Goal: Navigation & Orientation: Find specific page/section

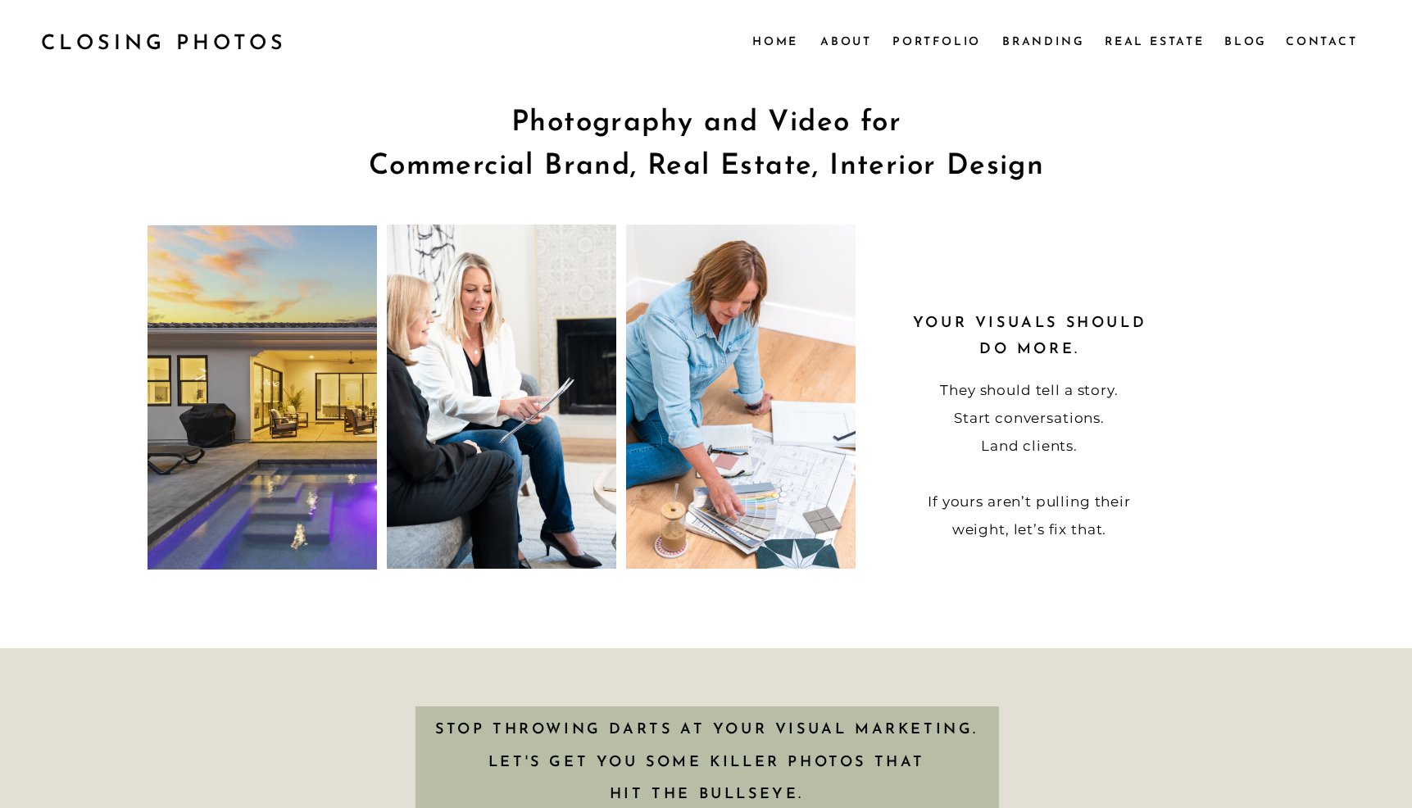
scroll to position [3265, 0]
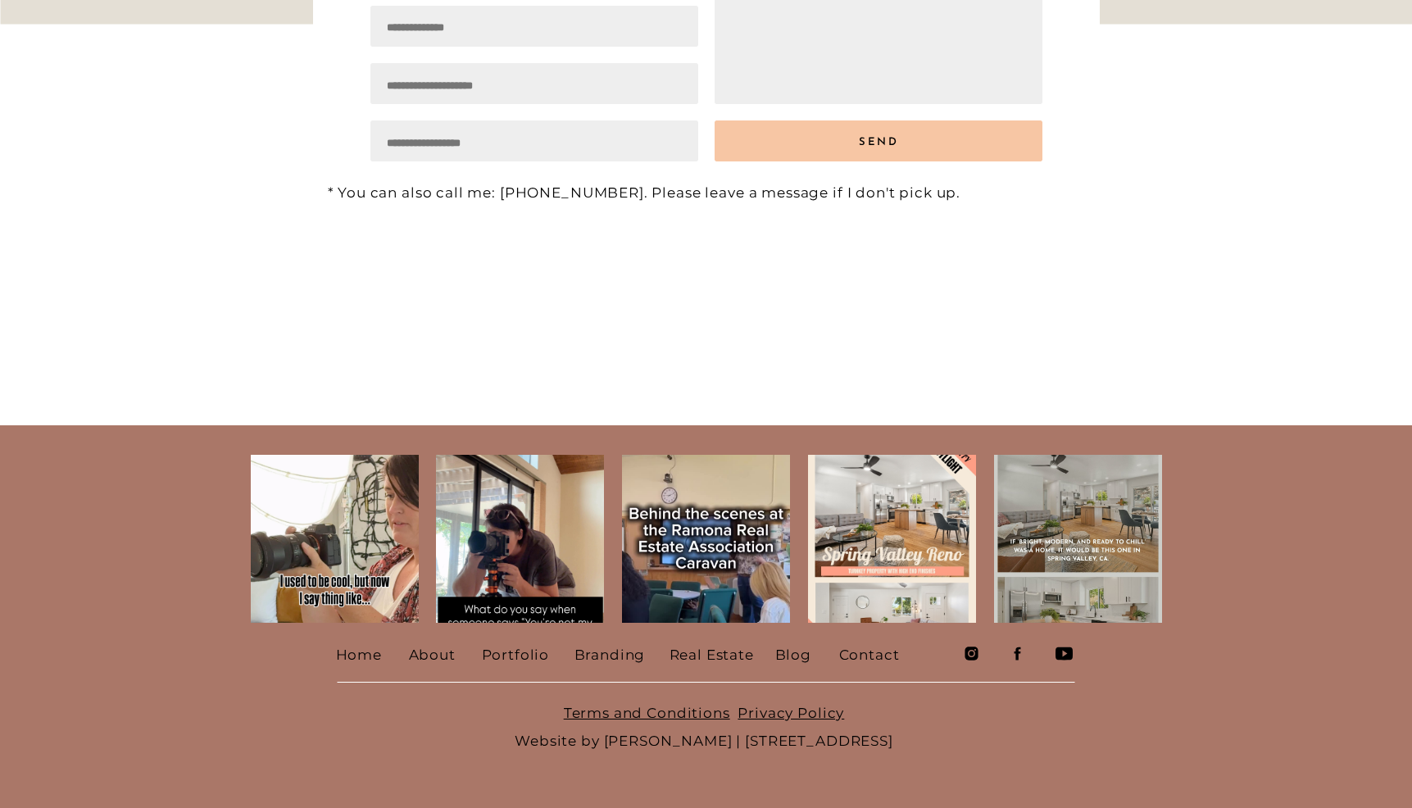
click at [525, 656] on nav "Portfolio" at bounding box center [515, 653] width 66 height 25
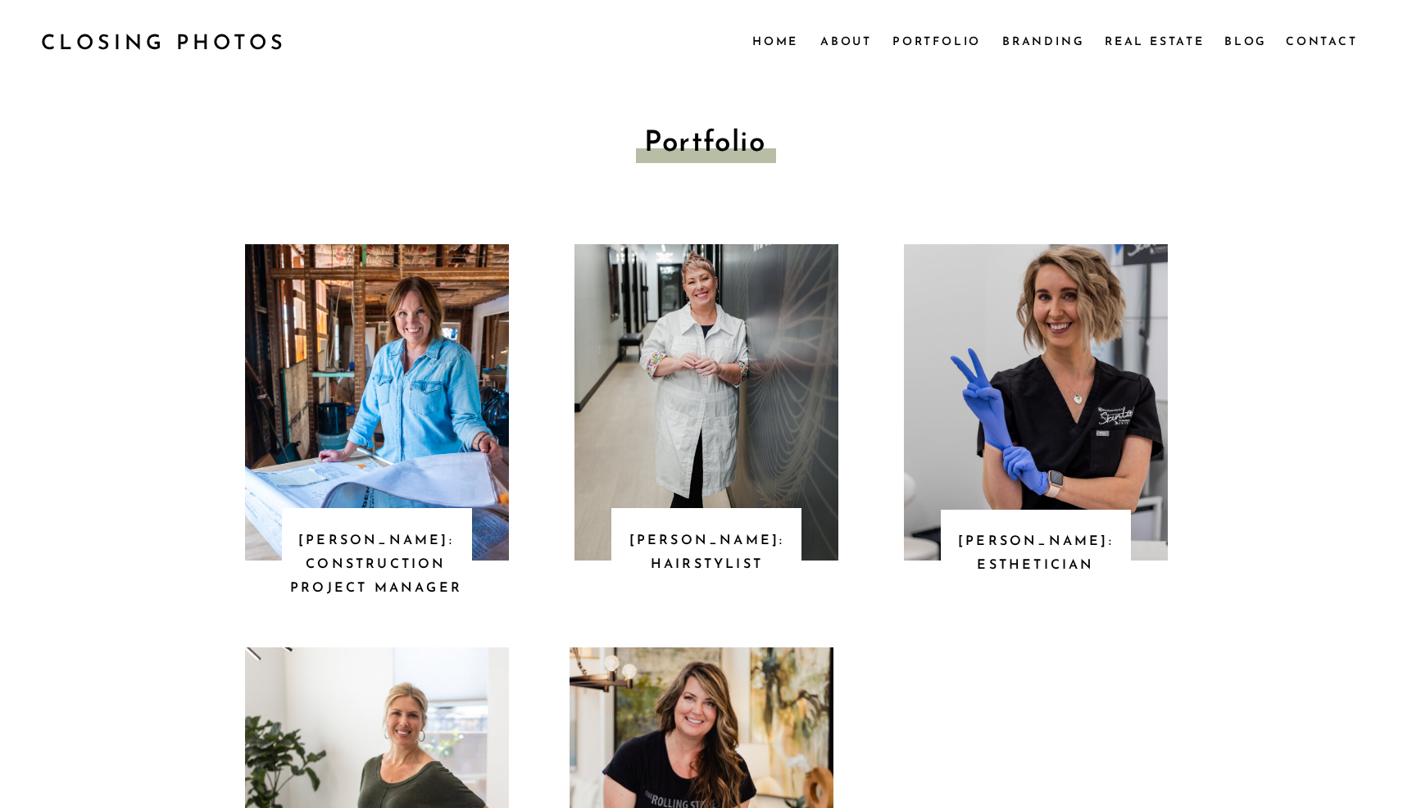
click at [452, 377] on div at bounding box center [377, 402] width 264 height 316
click at [749, 413] on div at bounding box center [706, 529] width 393 height 423
click at [716, 359] on div at bounding box center [706, 529] width 393 height 423
